Goal: Task Accomplishment & Management: Use online tool/utility

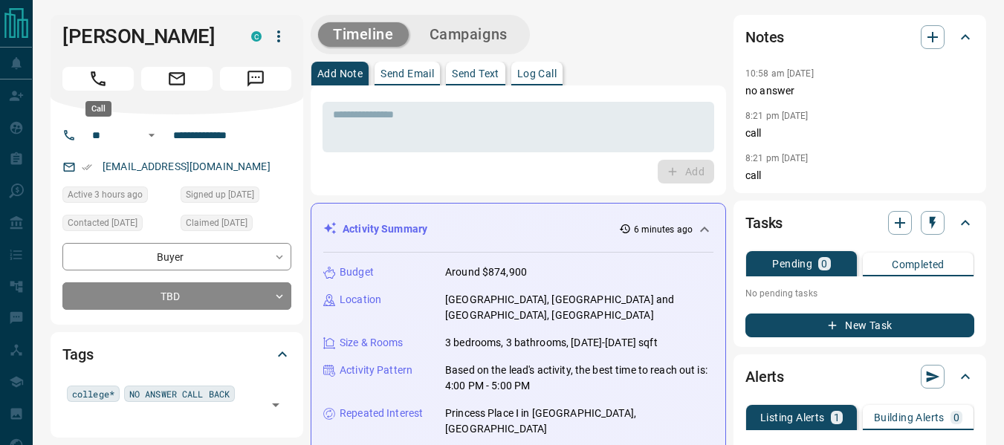
click at [117, 76] on button "Call" at bounding box center [97, 79] width 71 height 24
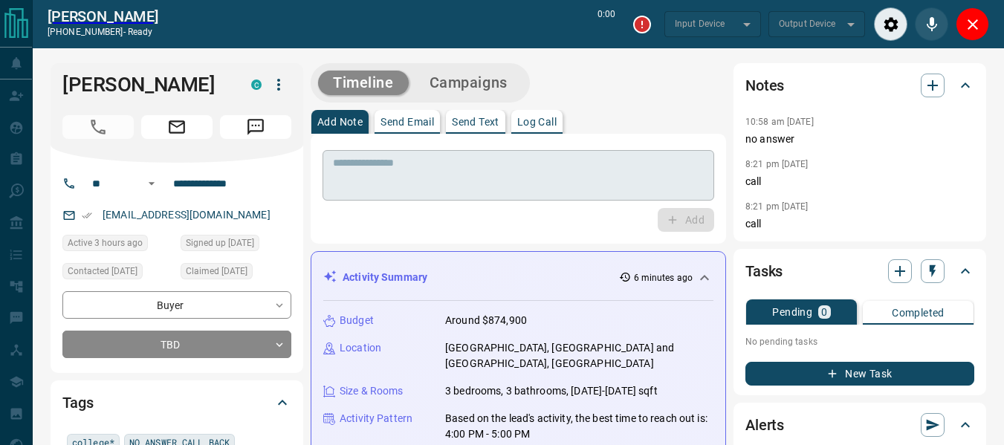
type input "*******"
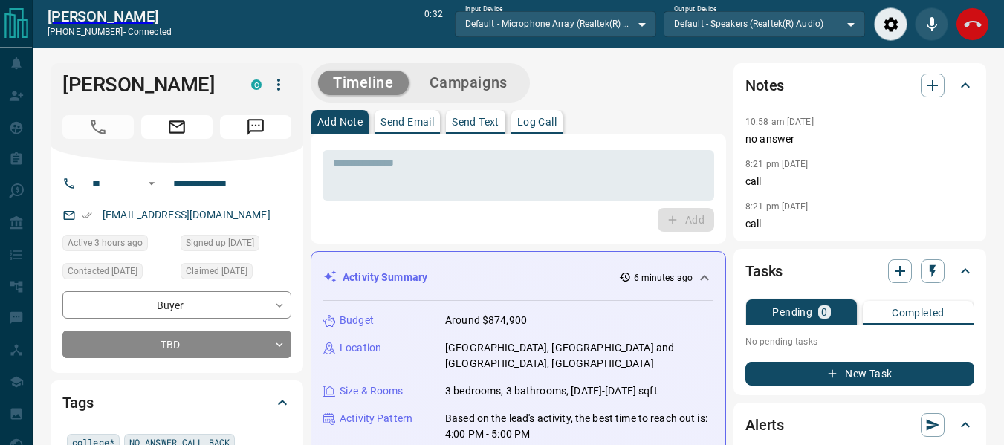
click at [985, 28] on button "End Call" at bounding box center [972, 23] width 33 height 33
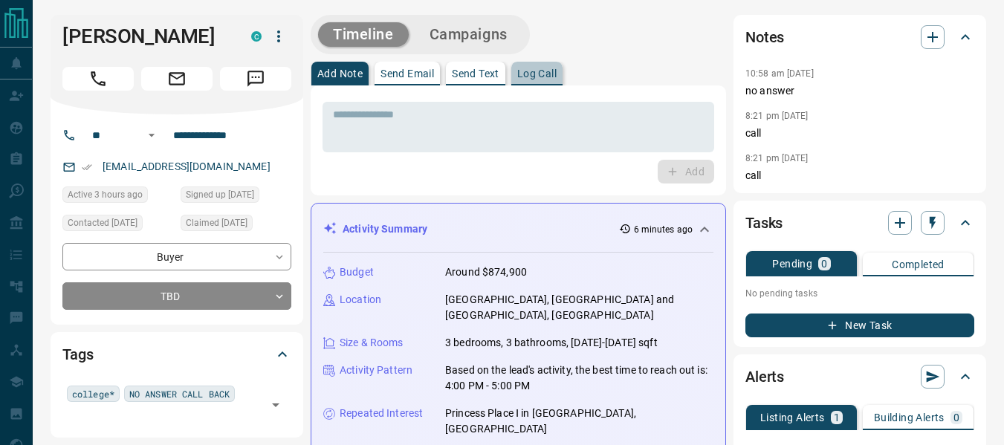
click at [537, 72] on p "Log Call" at bounding box center [536, 73] width 39 height 10
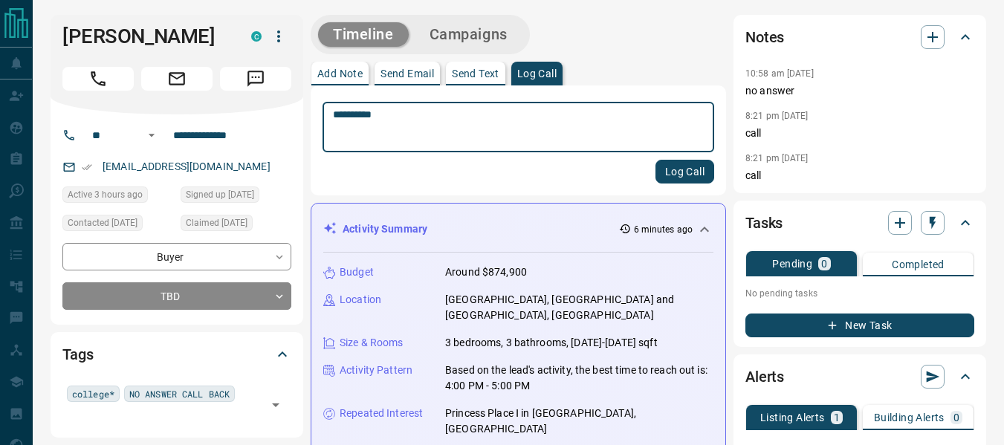
type textarea "**********"
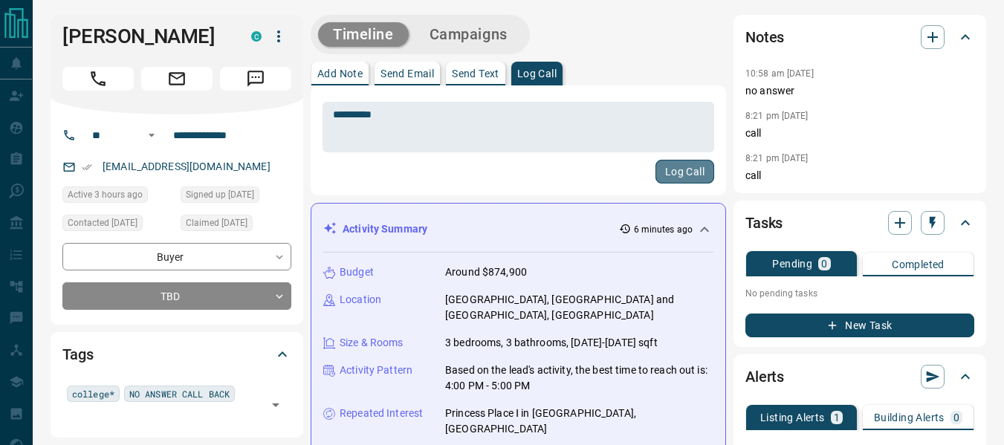
click at [688, 173] on button "Log Call" at bounding box center [685, 172] width 59 height 24
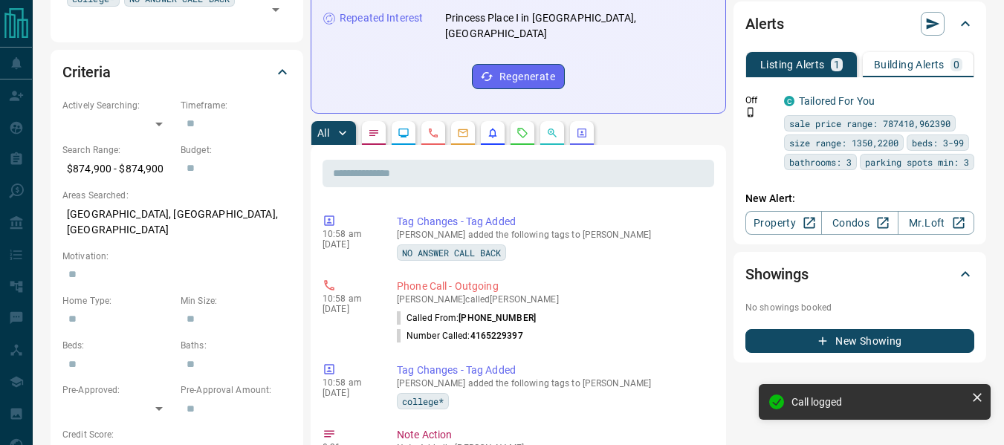
scroll to position [550, 0]
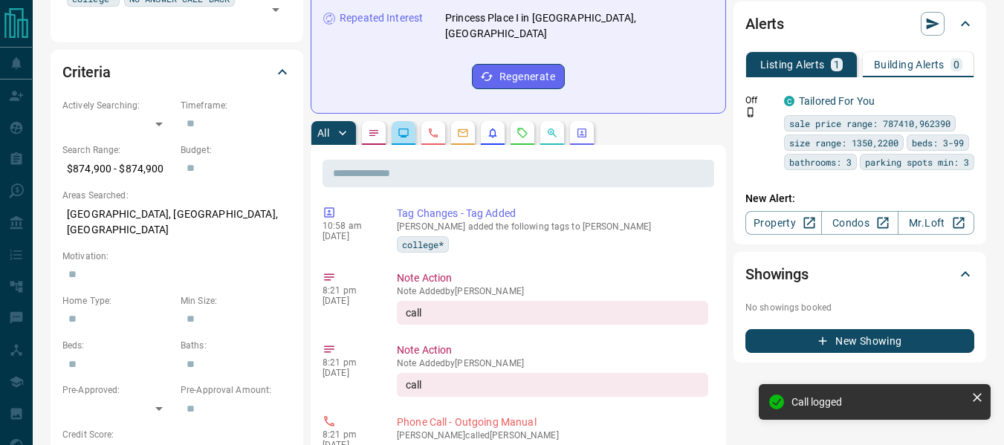
click at [397, 121] on button "button" at bounding box center [404, 133] width 24 height 24
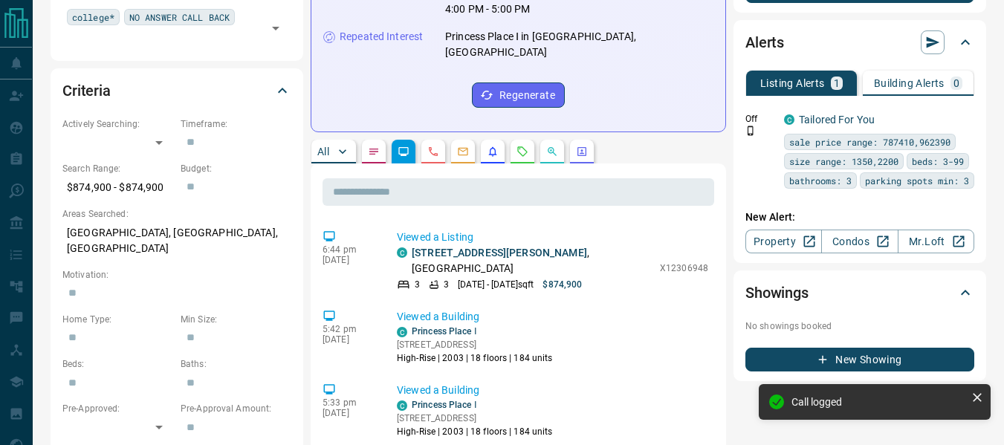
scroll to position [376, 0]
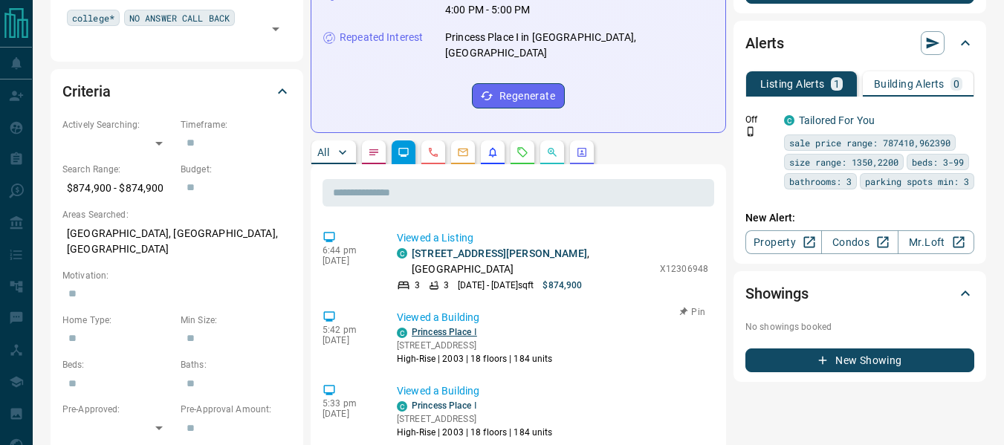
click at [459, 327] on link "Princess Place Ⅰ" at bounding box center [444, 332] width 65 height 10
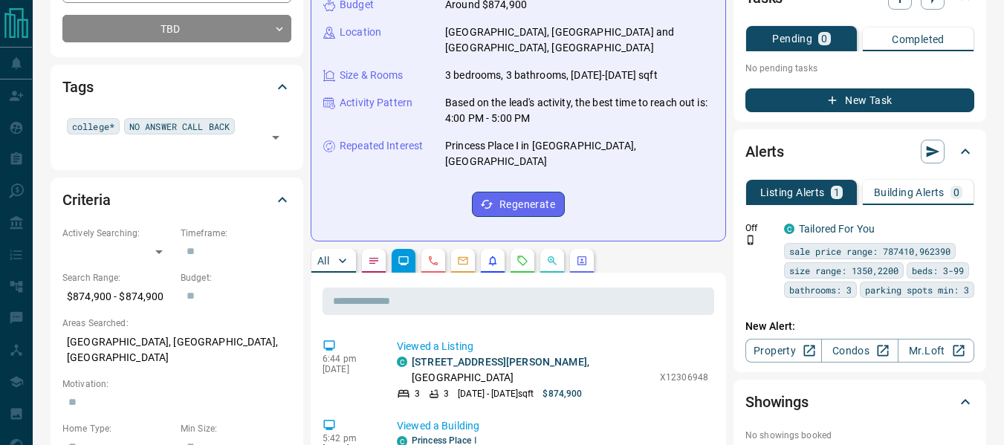
scroll to position [268, 0]
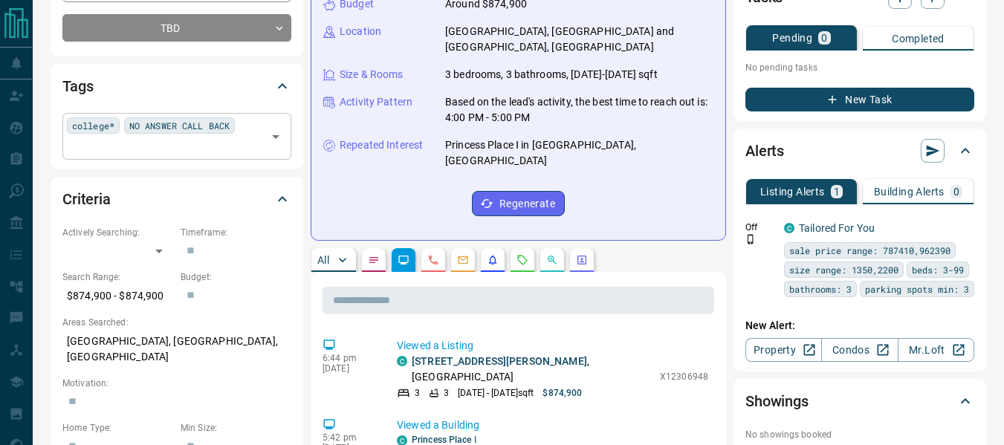
click at [133, 152] on div "college* NO ANSWER CALL BACK ​" at bounding box center [176, 136] width 229 height 46
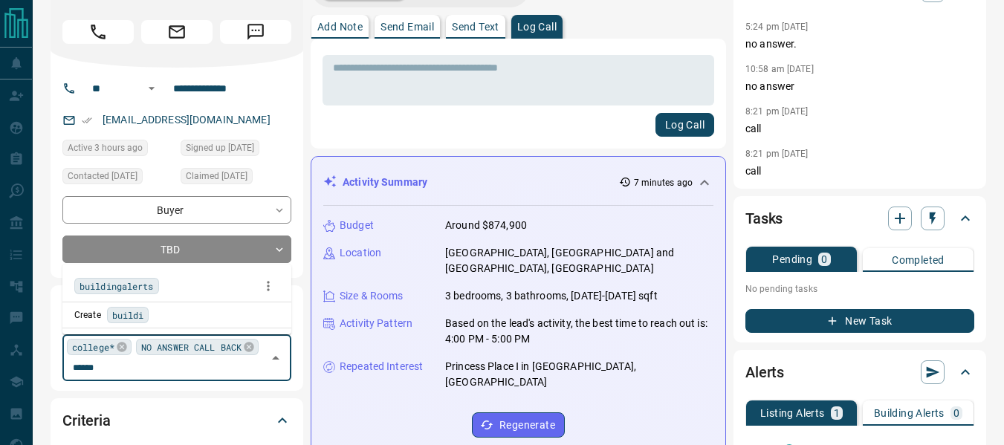
scroll to position [45, 0]
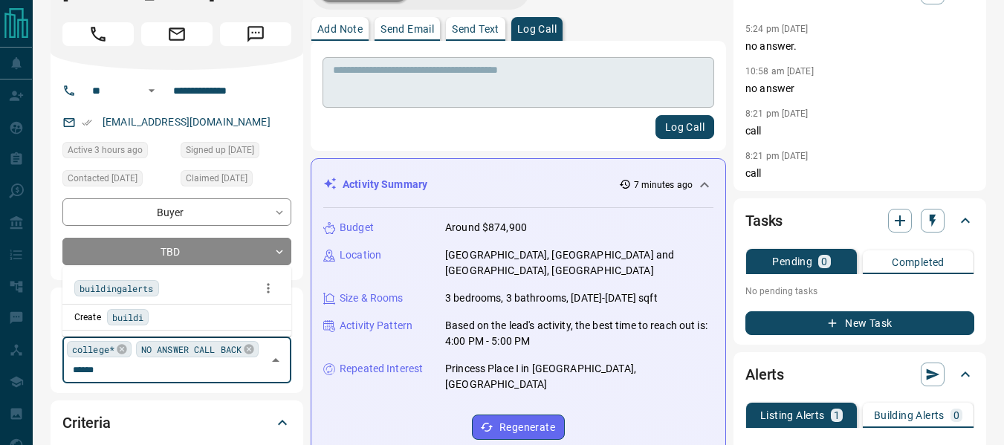
type input "******"
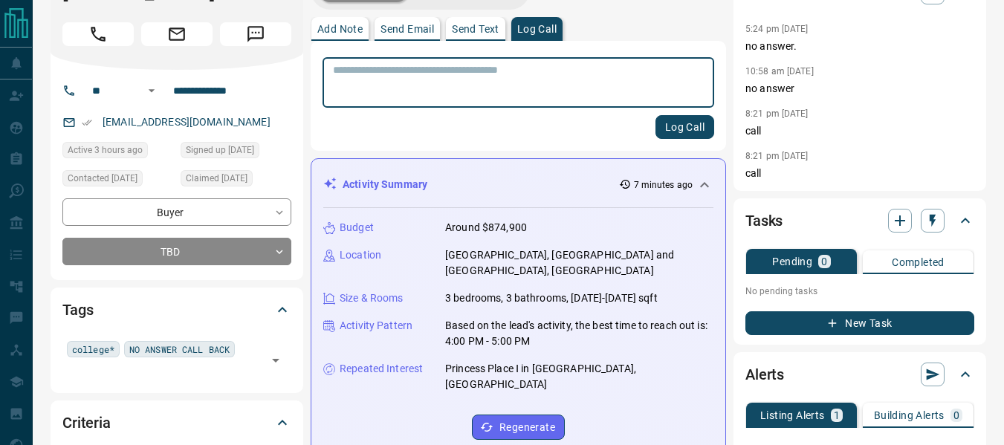
click at [485, 90] on textarea at bounding box center [518, 83] width 371 height 38
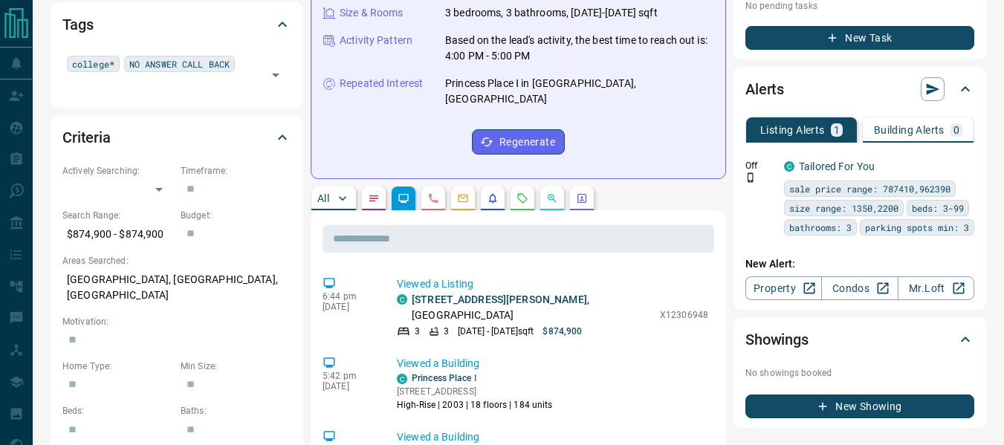
scroll to position [303, 0]
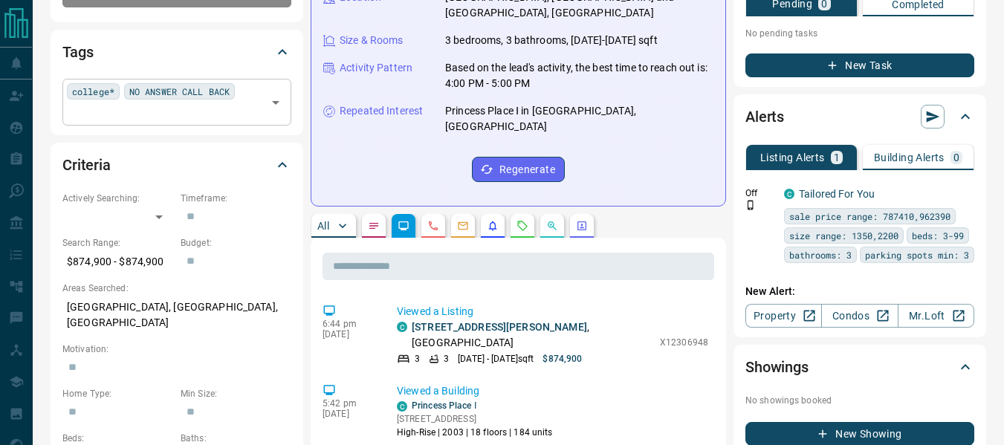
click at [179, 109] on div "college* NO ANSWER CALL BACK ​" at bounding box center [176, 102] width 229 height 46
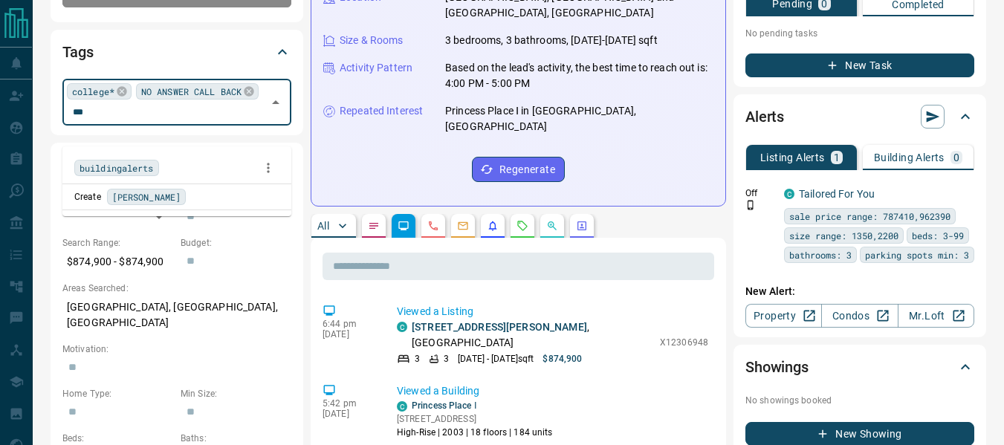
type input "****"
click at [140, 171] on span "buildingalerts" at bounding box center [117, 168] width 74 height 15
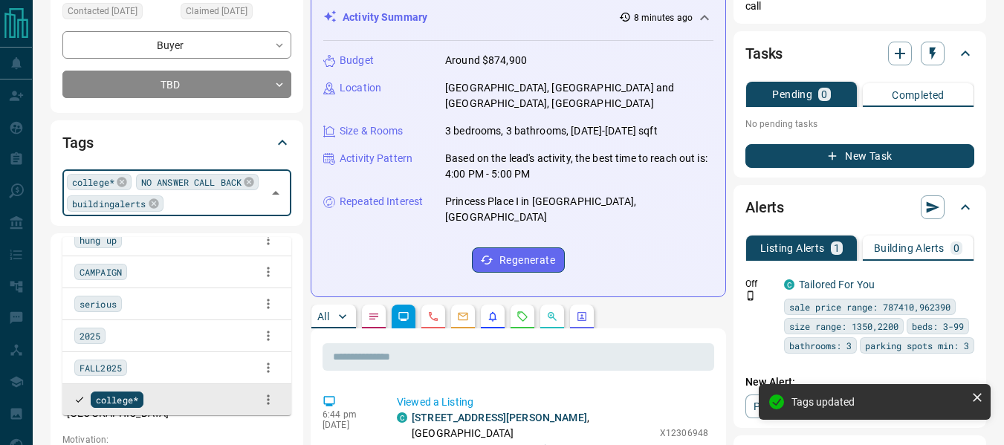
scroll to position [0, 0]
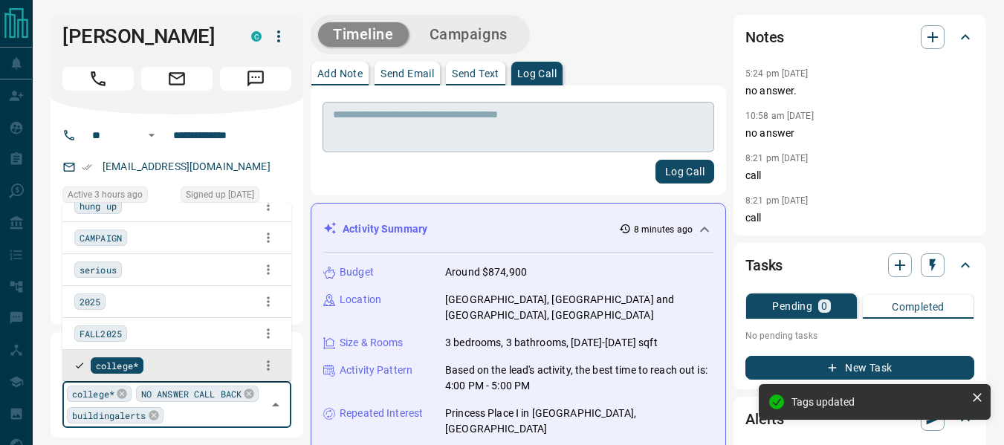
click at [486, 144] on textarea at bounding box center [518, 128] width 371 height 38
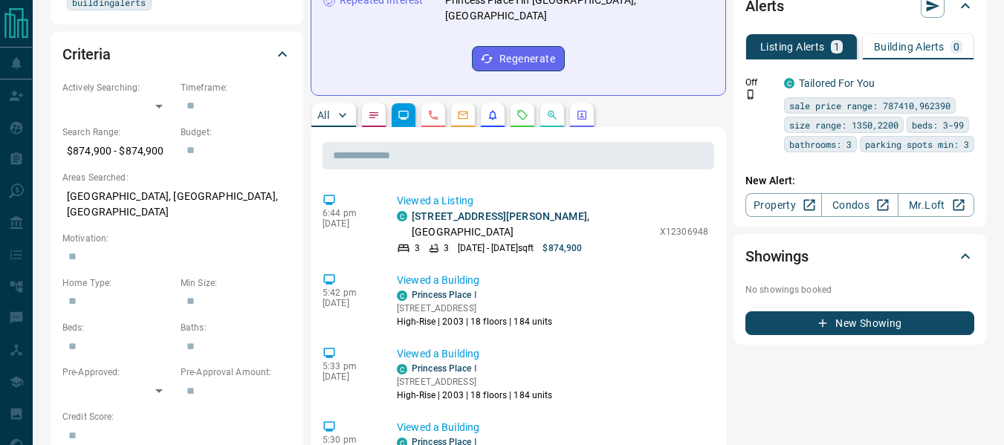
scroll to position [413, 0]
click at [851, 217] on link "Condos" at bounding box center [859, 205] width 77 height 24
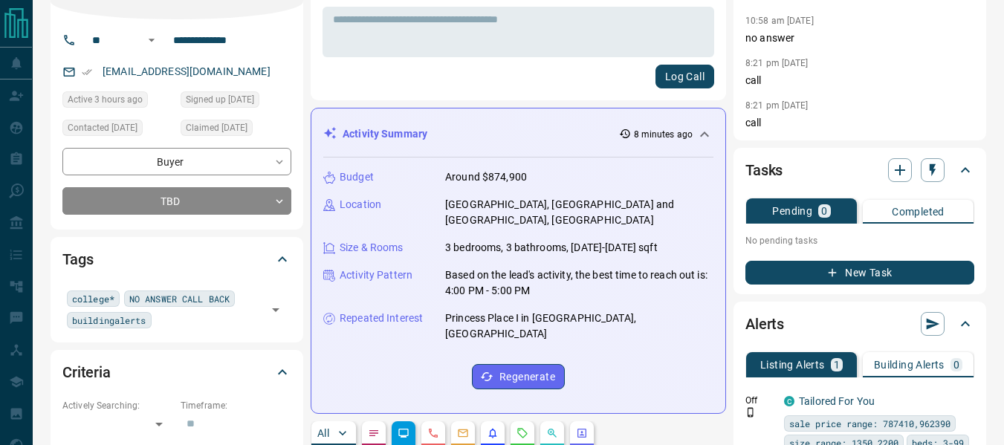
scroll to position [0, 0]
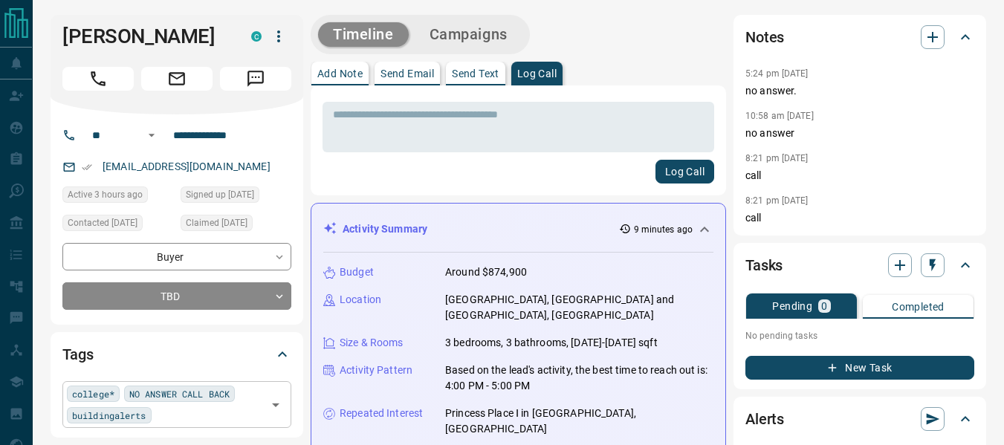
click at [181, 422] on div "college* NO ANSWER CALL BACK buildingalerts ​" at bounding box center [176, 404] width 229 height 46
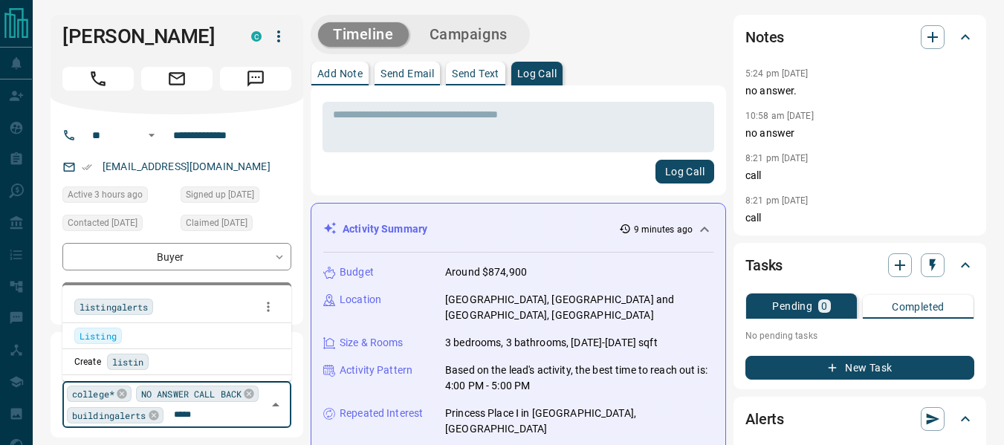
type input "******"
click at [117, 306] on span "listingalerts" at bounding box center [114, 307] width 68 height 15
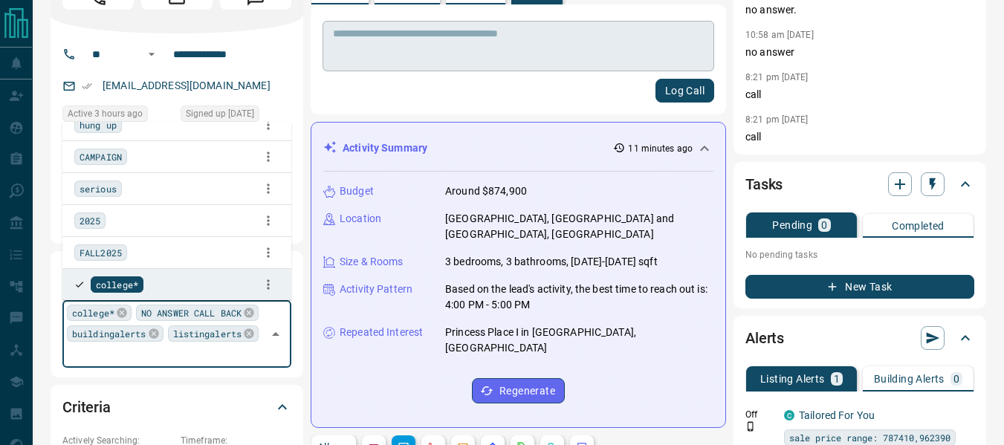
scroll to position [107, 0]
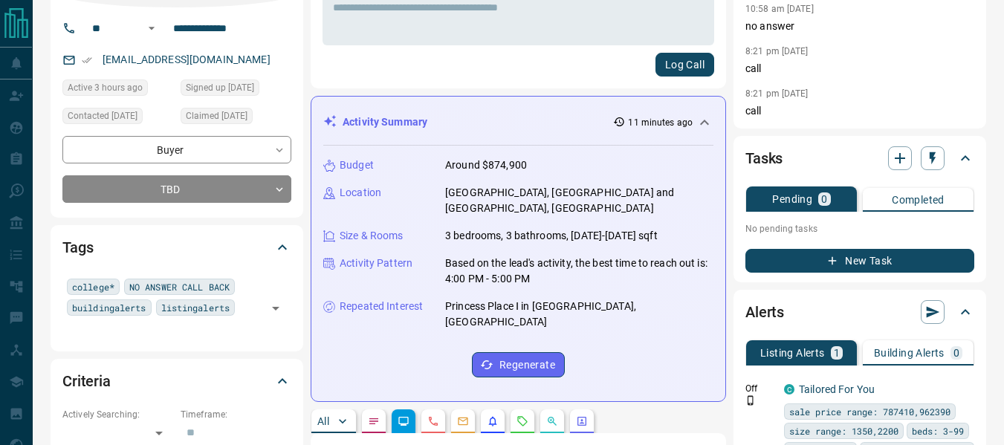
click at [442, 52] on div "* ​ Log Call" at bounding box center [519, 33] width 392 height 86
